Goal: Task Accomplishment & Management: Use online tool/utility

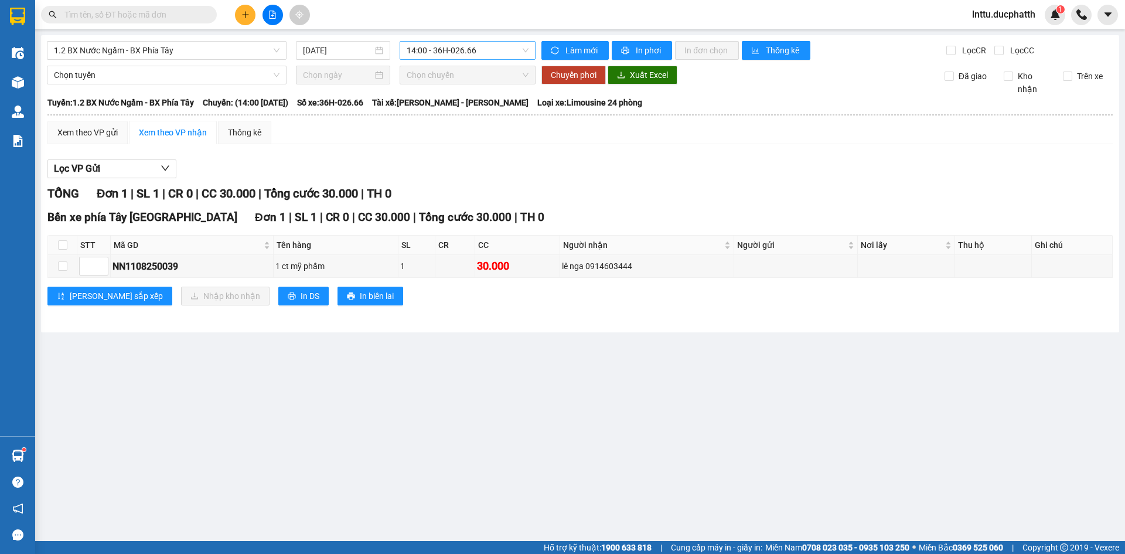
click at [447, 50] on span "14:00 - 36H-026.66" at bounding box center [468, 51] width 122 height 18
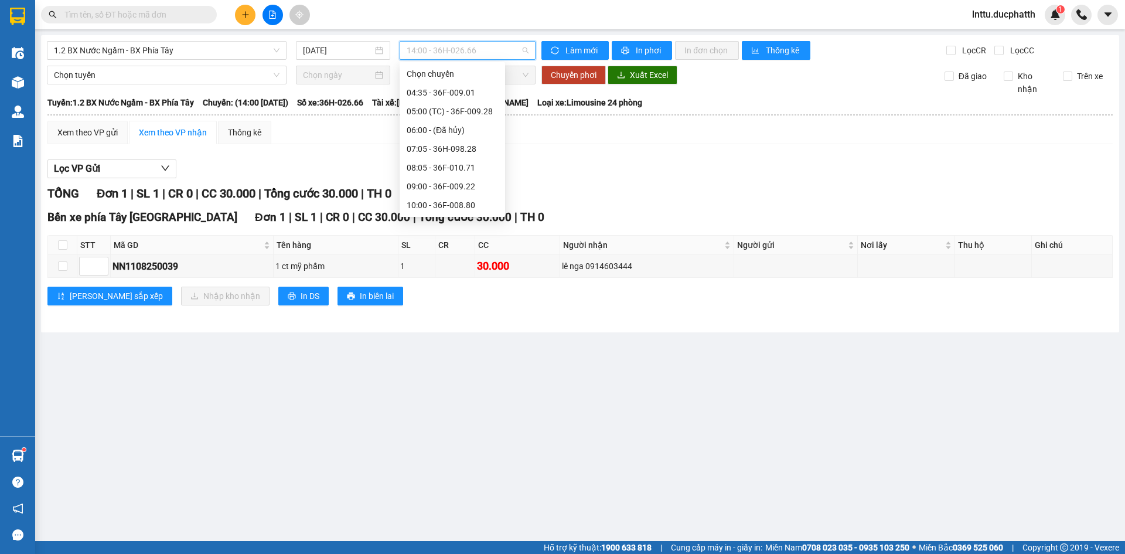
click at [445, 424] on div "15:00 - 36F-009.28" at bounding box center [452, 430] width 91 height 13
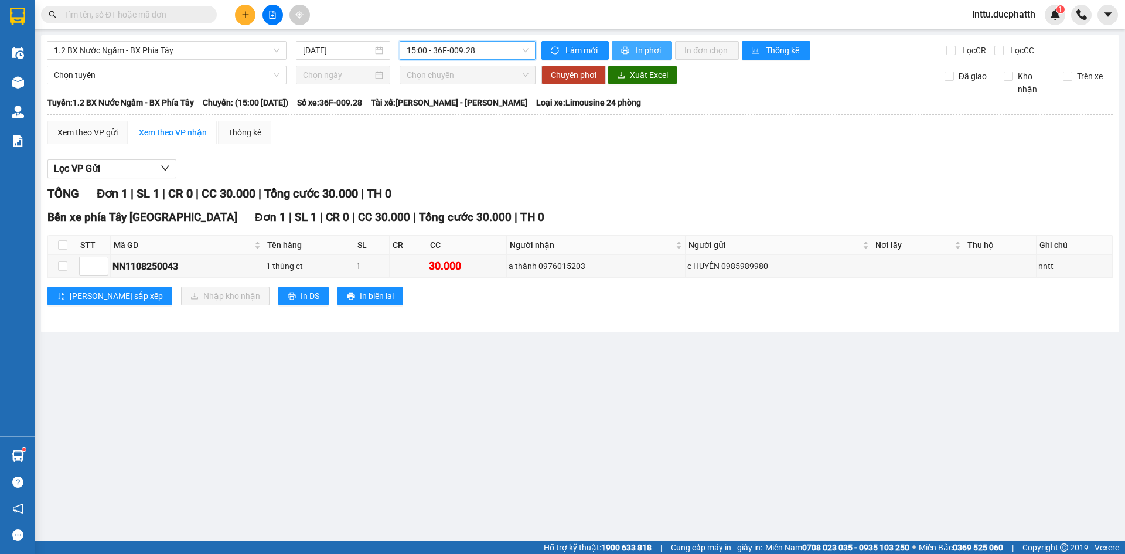
click at [643, 53] on span "In phơi" at bounding box center [649, 50] width 27 height 13
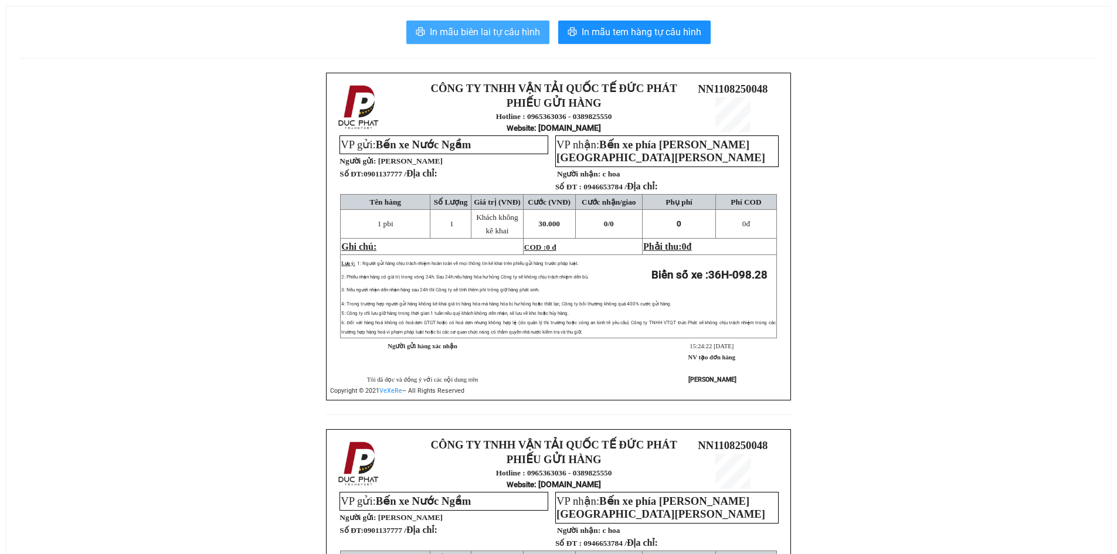
click at [484, 35] on span "In mẫu biên lai tự cấu hình" at bounding box center [485, 32] width 110 height 15
click at [475, 33] on span "In mẫu biên lai tự cấu hình" at bounding box center [485, 32] width 110 height 15
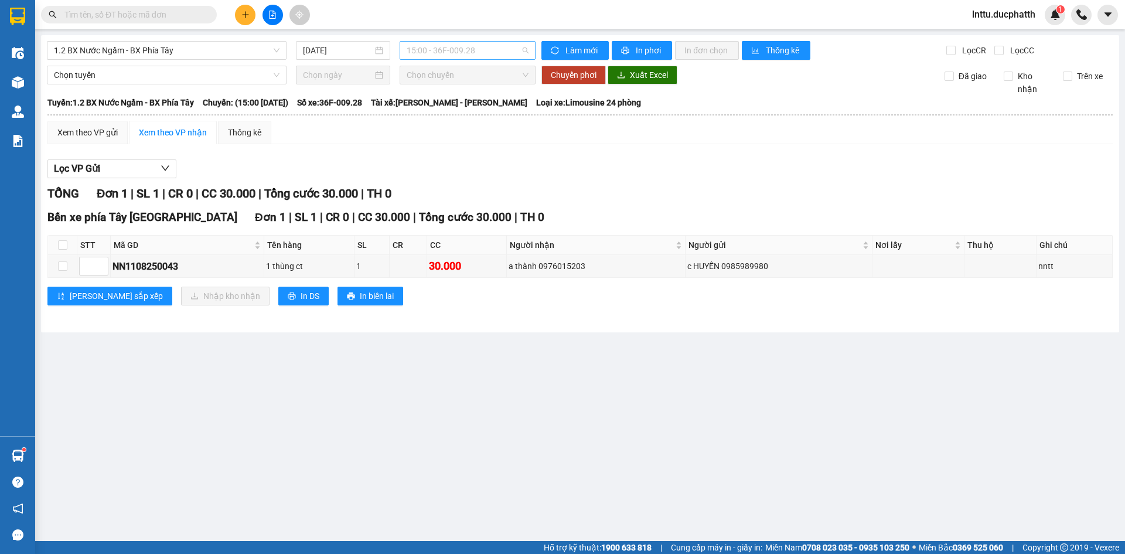
click at [473, 42] on span "15:00 - 36F-009.28" at bounding box center [468, 51] width 122 height 18
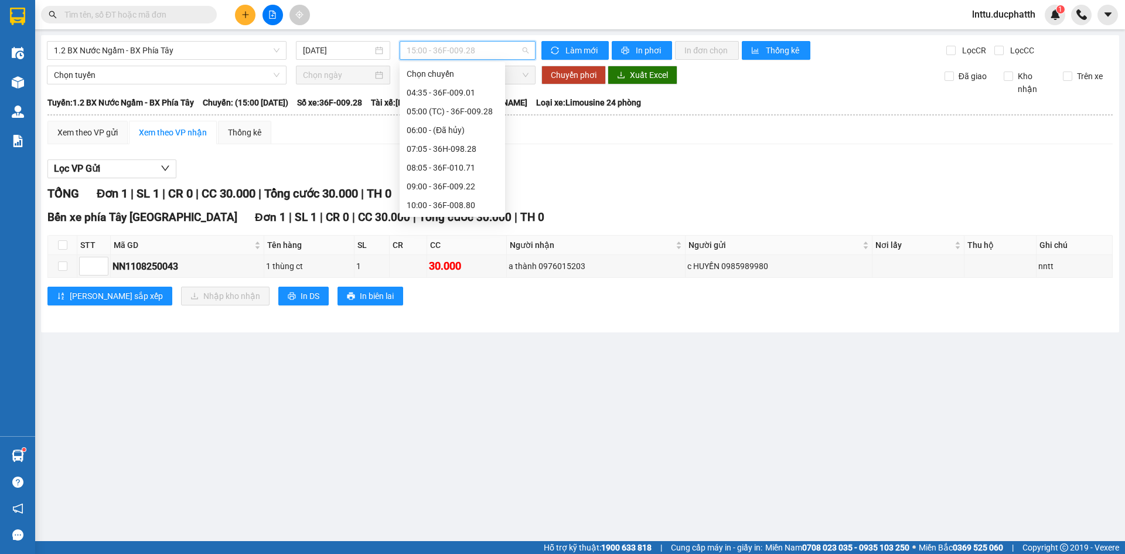
click at [465, 480] on div "16:00 - 36H-098.28" at bounding box center [452, 486] width 91 height 13
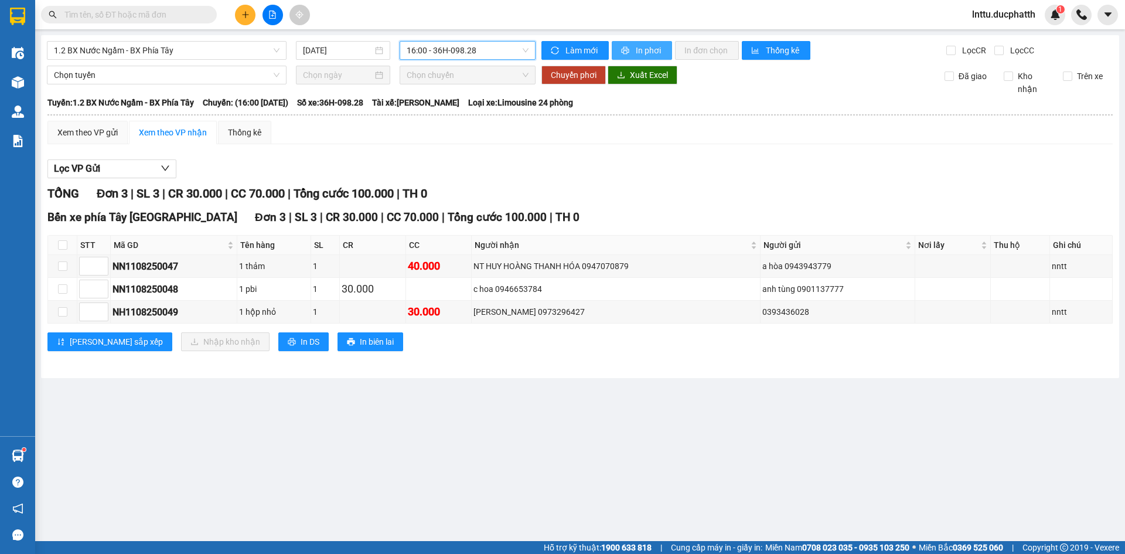
click at [639, 50] on span "In phơi" at bounding box center [649, 50] width 27 height 13
